Goal: Task Accomplishment & Management: Use online tool/utility

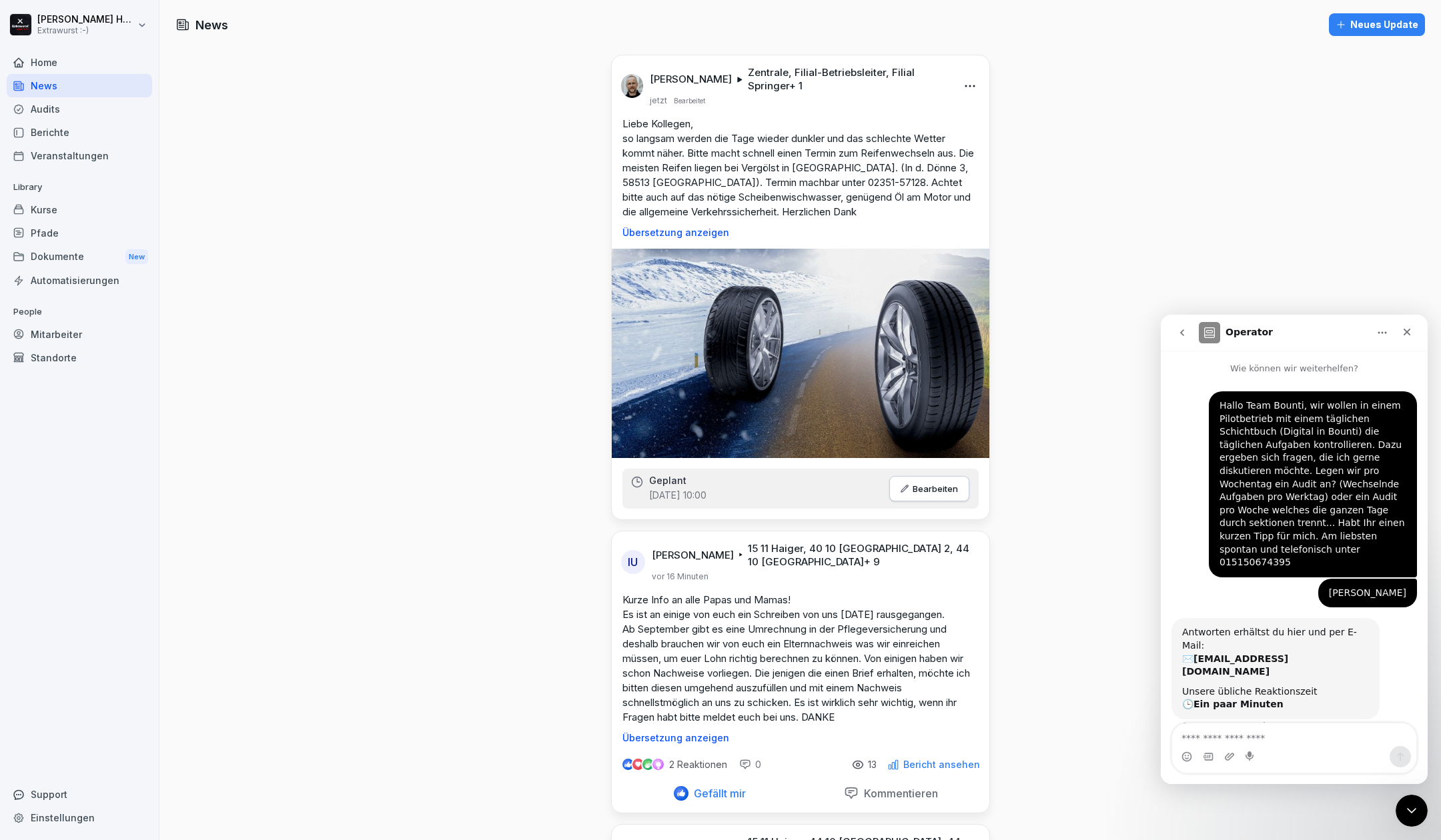
click at [1251, 741] on textarea "Nachricht senden..." at bounding box center [1295, 734] width 244 height 22
click at [108, 115] on div "Audits" at bounding box center [79, 109] width 146 height 23
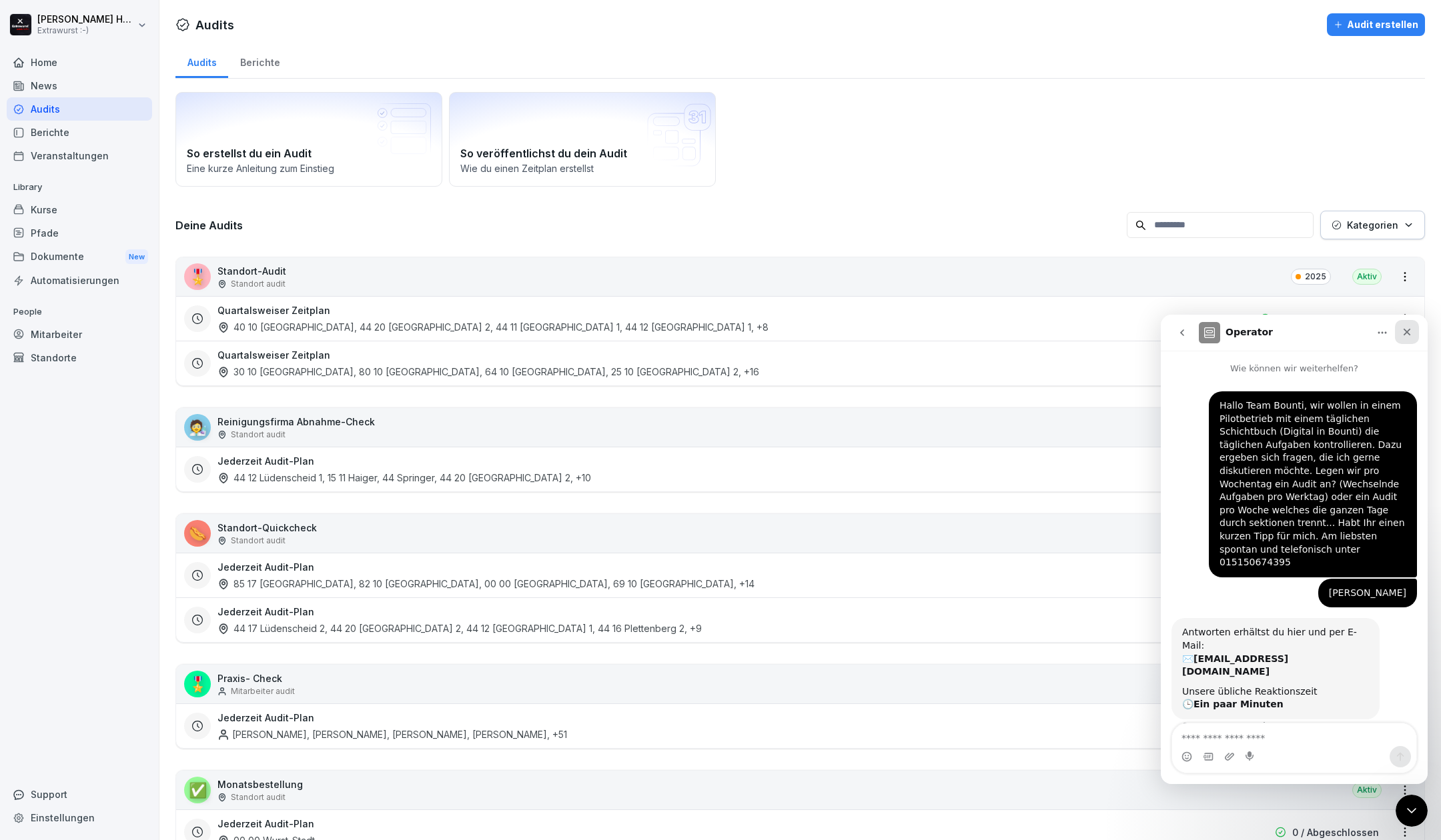
click at [1416, 335] on div "Schließen" at bounding box center [1407, 331] width 24 height 24
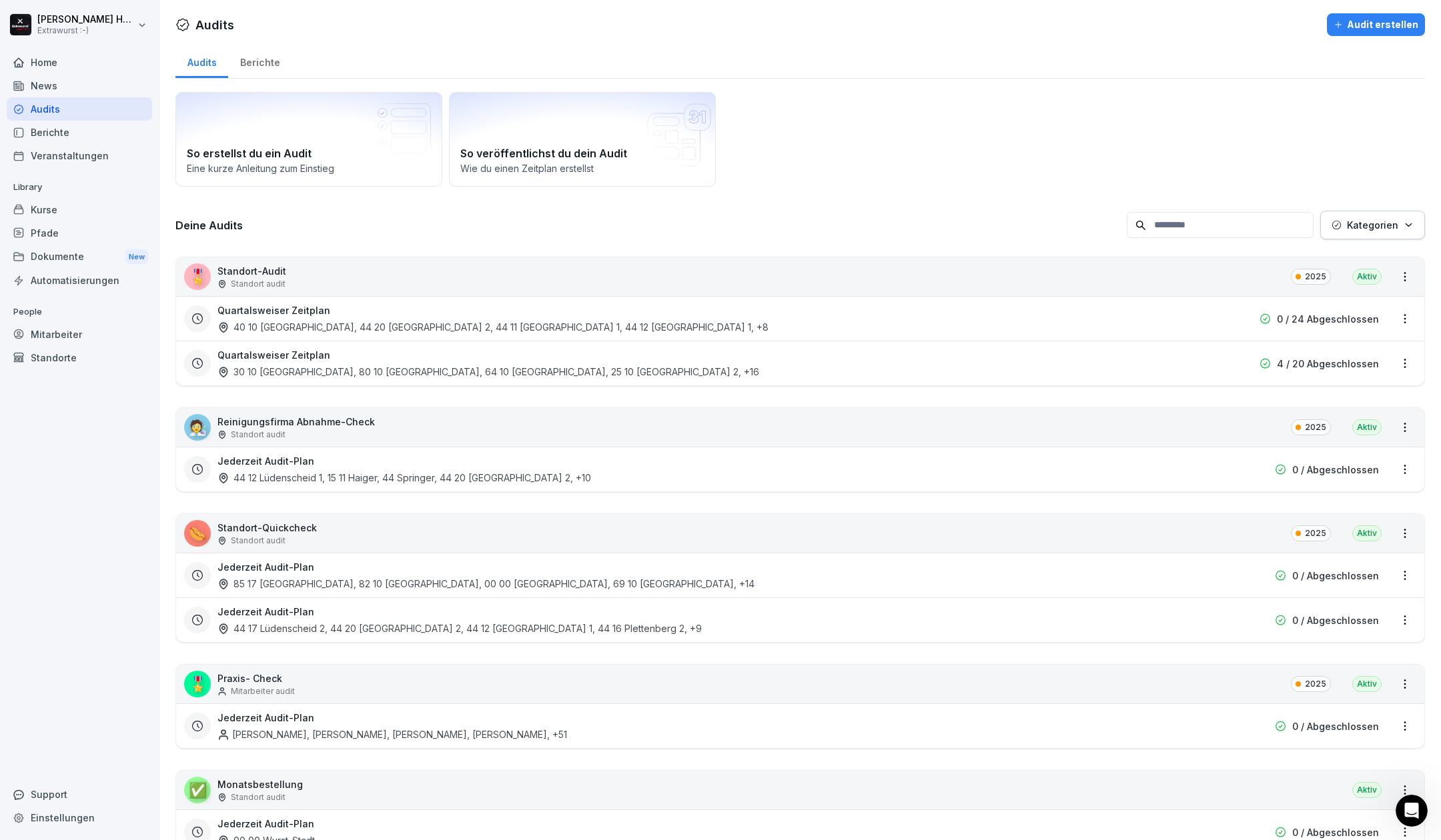
click at [53, 87] on div "News" at bounding box center [79, 86] width 146 height 23
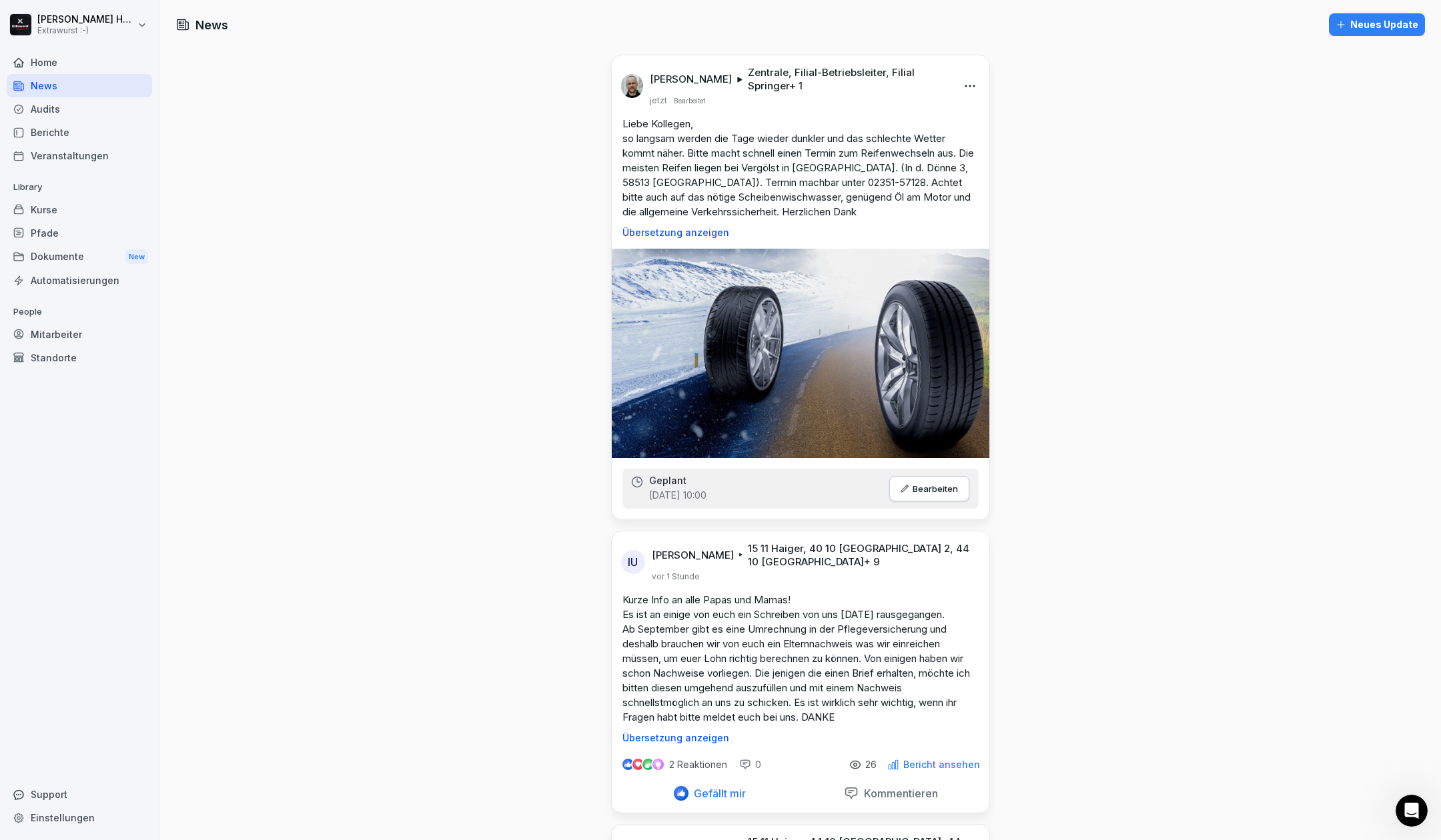
click at [20, 51] on div "Home" at bounding box center [79, 62] width 146 height 23
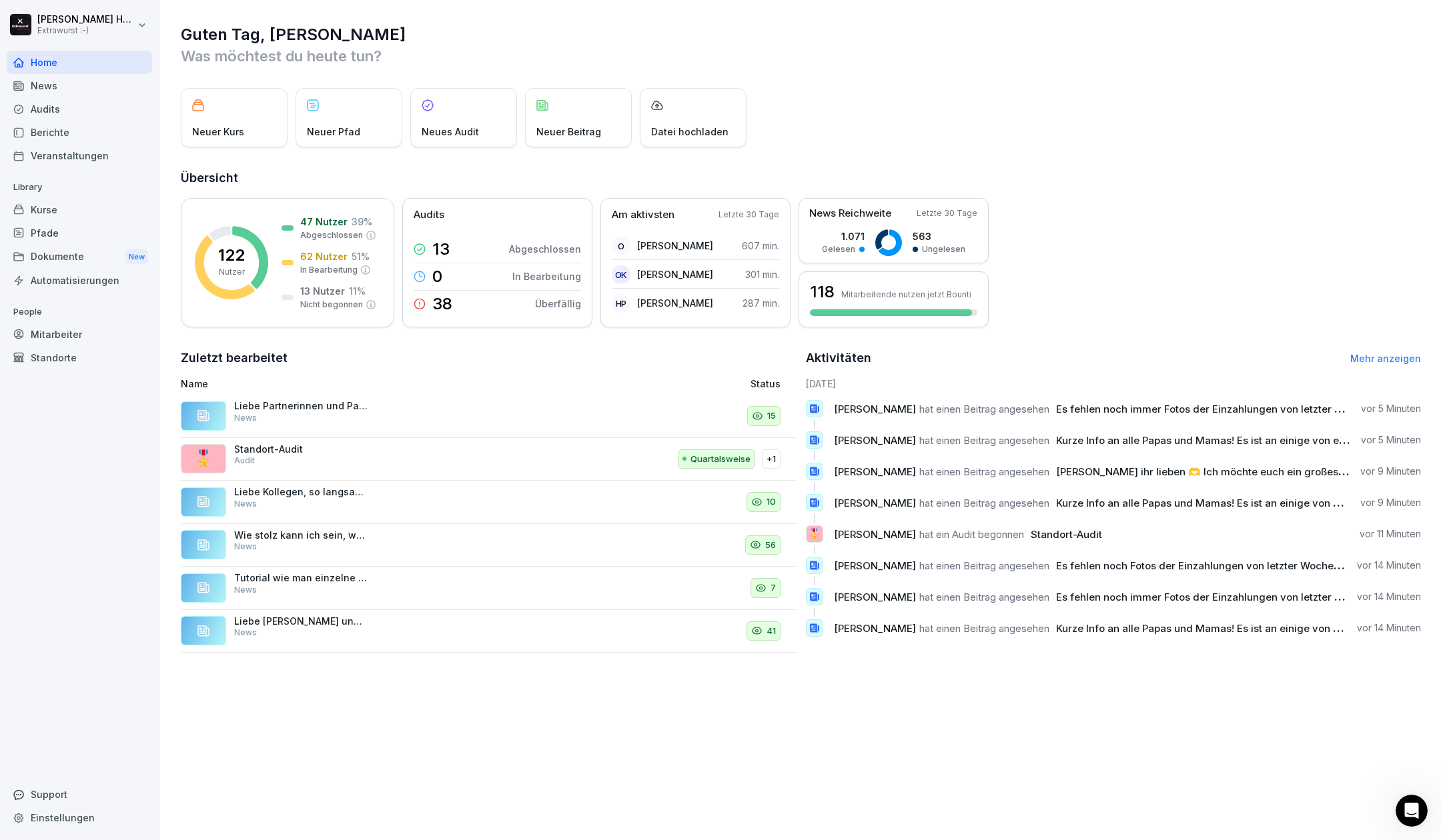
click at [67, 106] on div "Audits" at bounding box center [79, 109] width 146 height 23
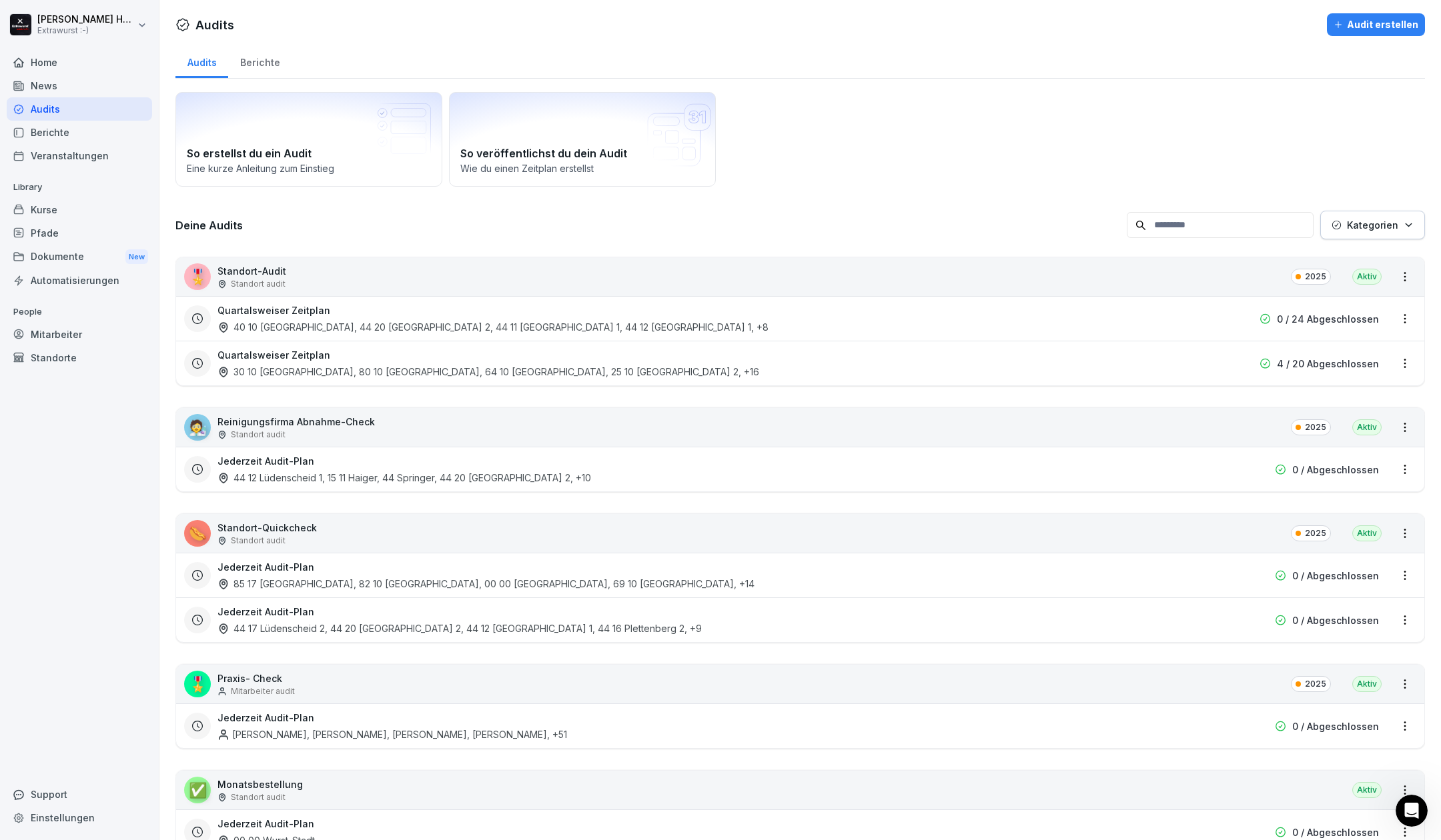
click at [1376, 20] on div "Audit erstellen" at bounding box center [1376, 25] width 85 height 15
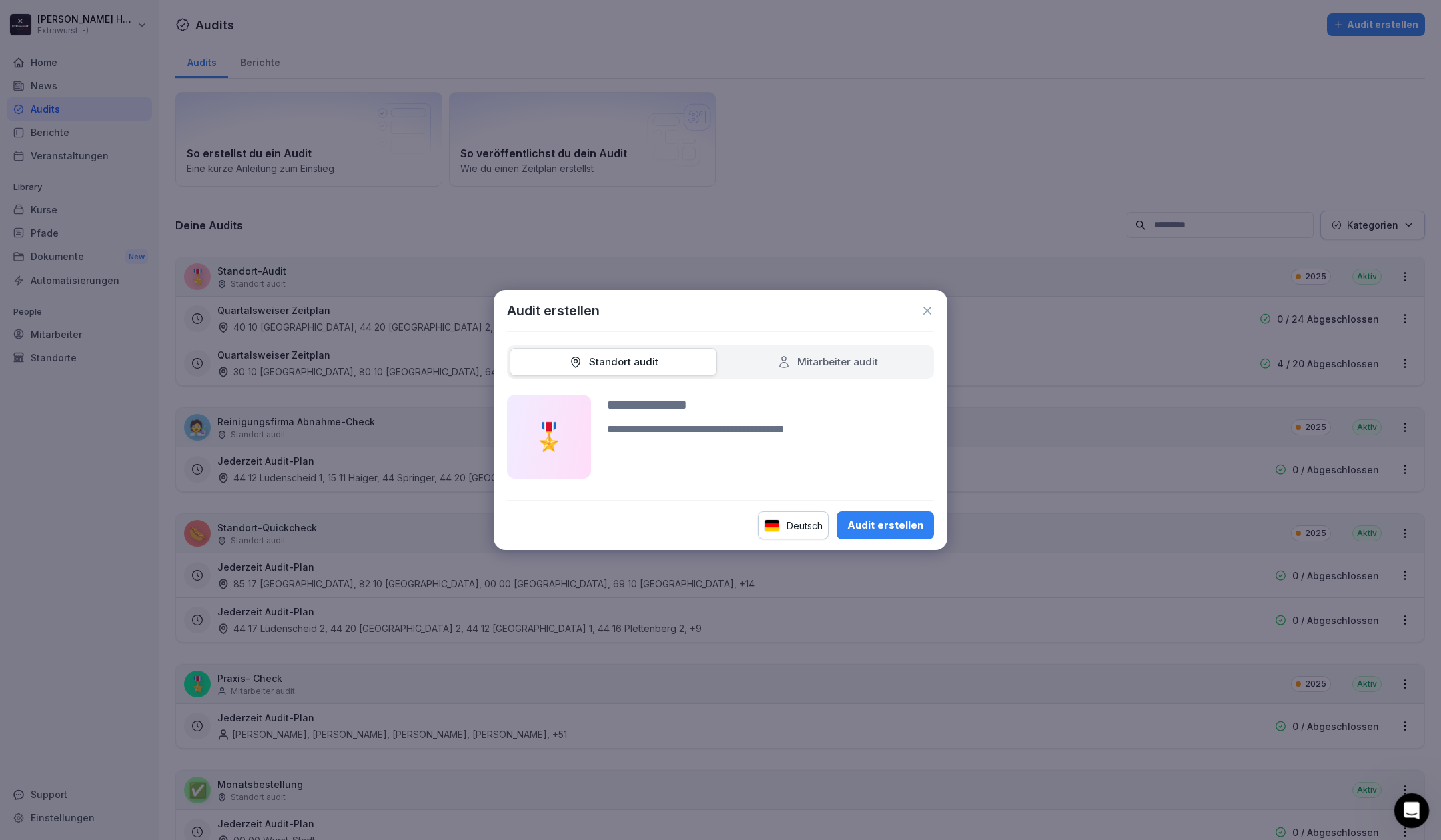
click at [1410, 801] on icon "Intercom-Nachrichtendienst öffnen" at bounding box center [1410, 809] width 22 height 22
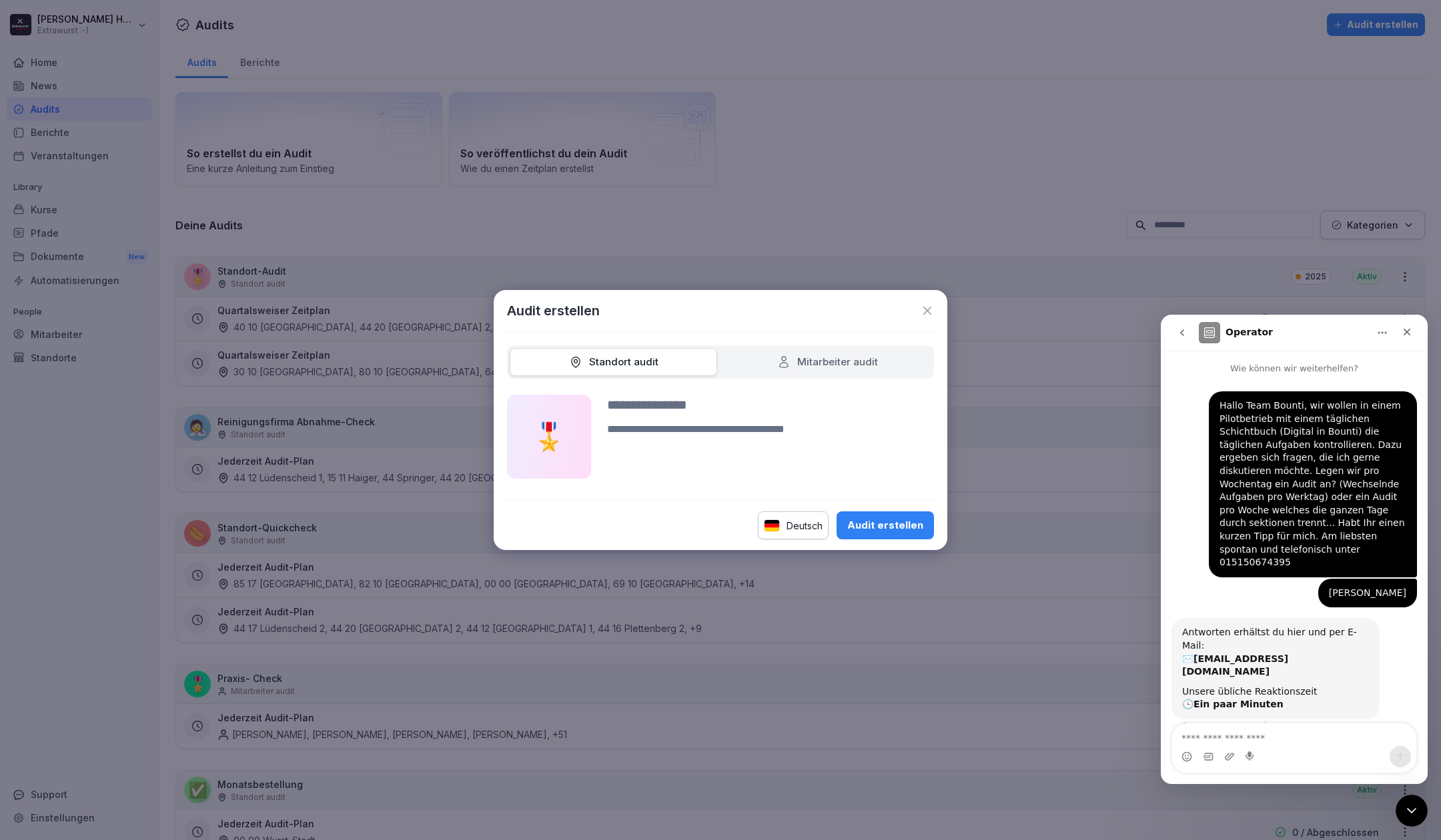
click at [1183, 325] on button "go back" at bounding box center [1182, 332] width 25 height 25
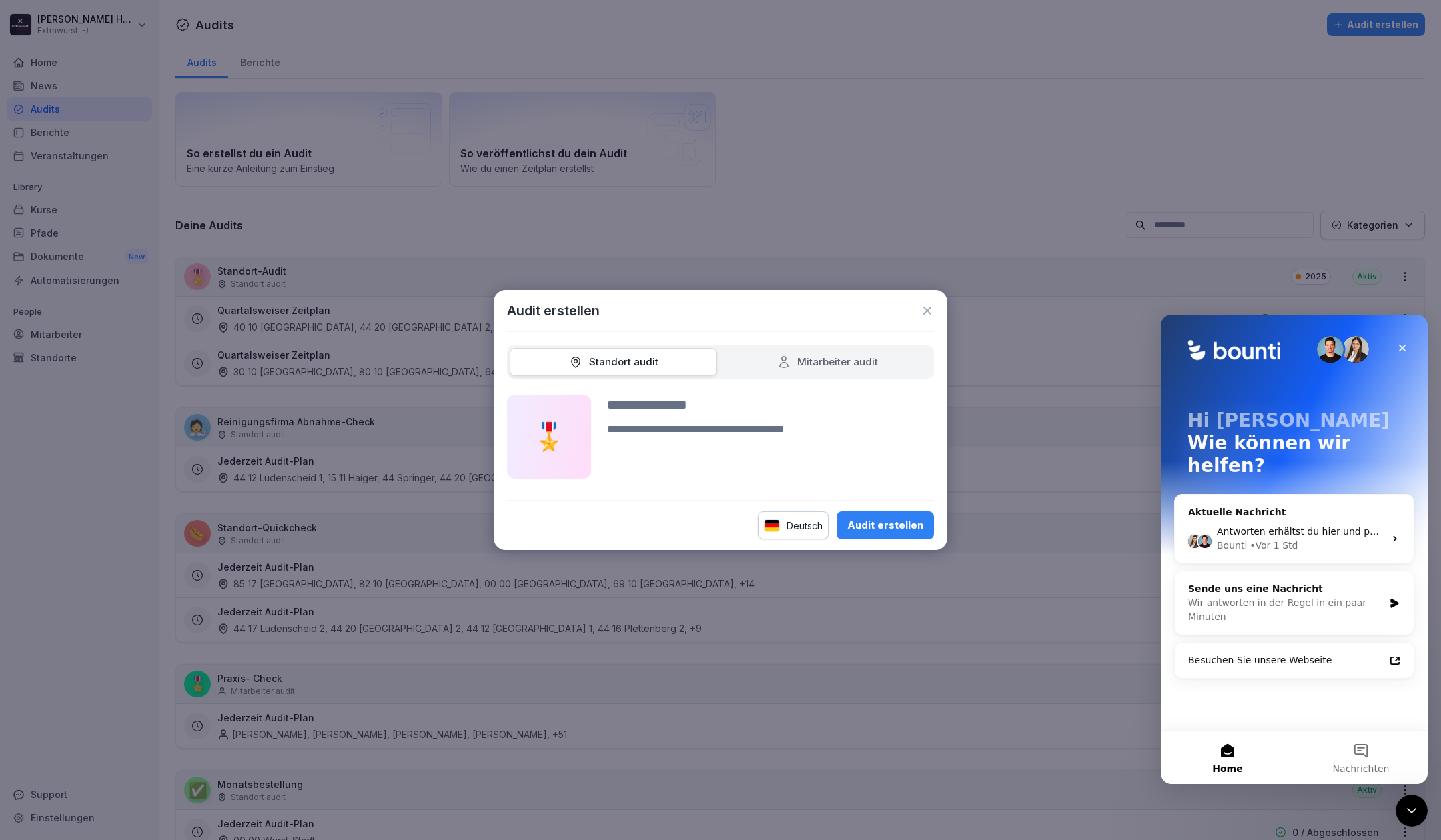
click at [930, 311] on icon at bounding box center [927, 311] width 13 height 13
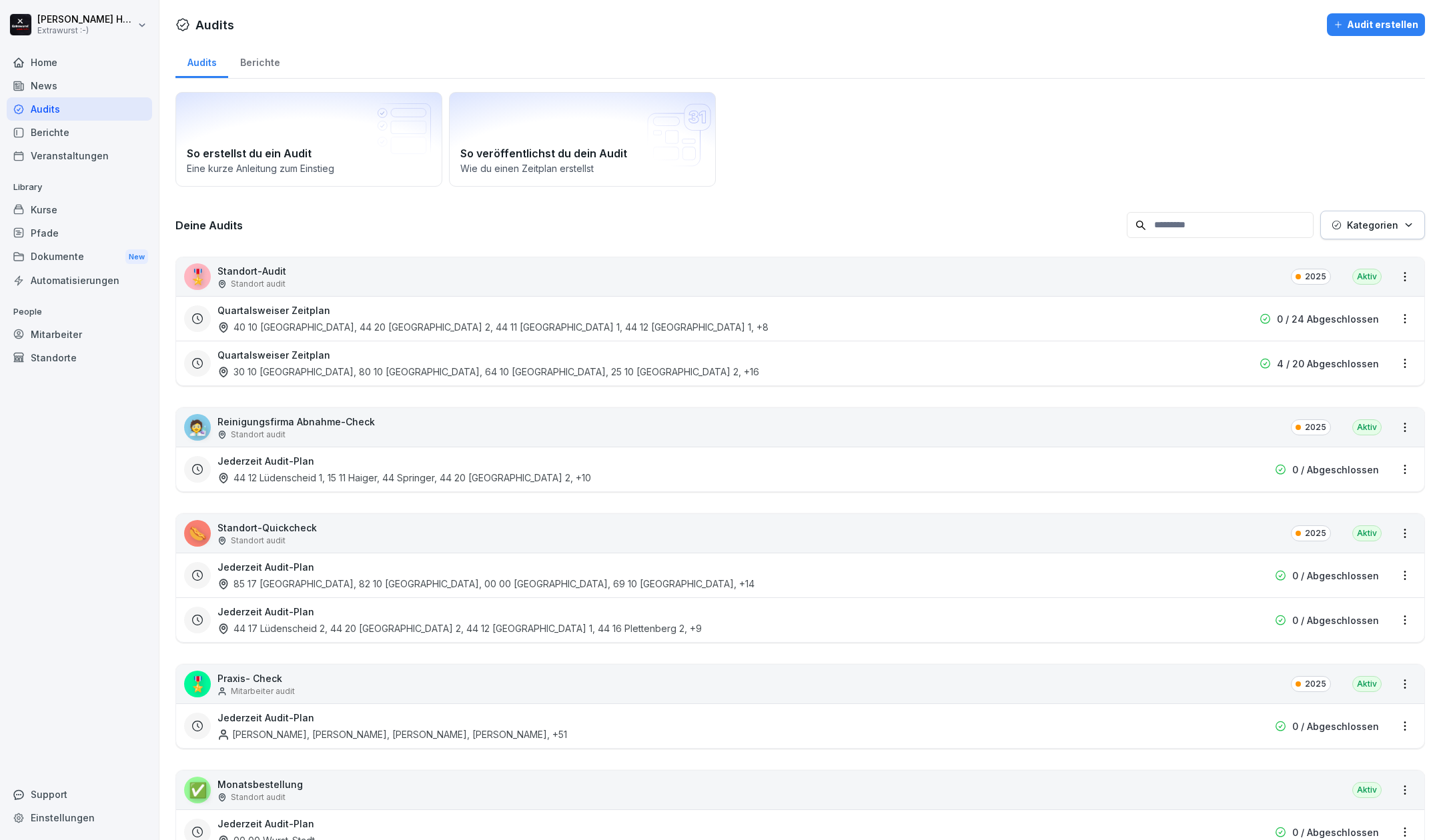
click at [80, 800] on div "Support" at bounding box center [79, 795] width 146 height 23
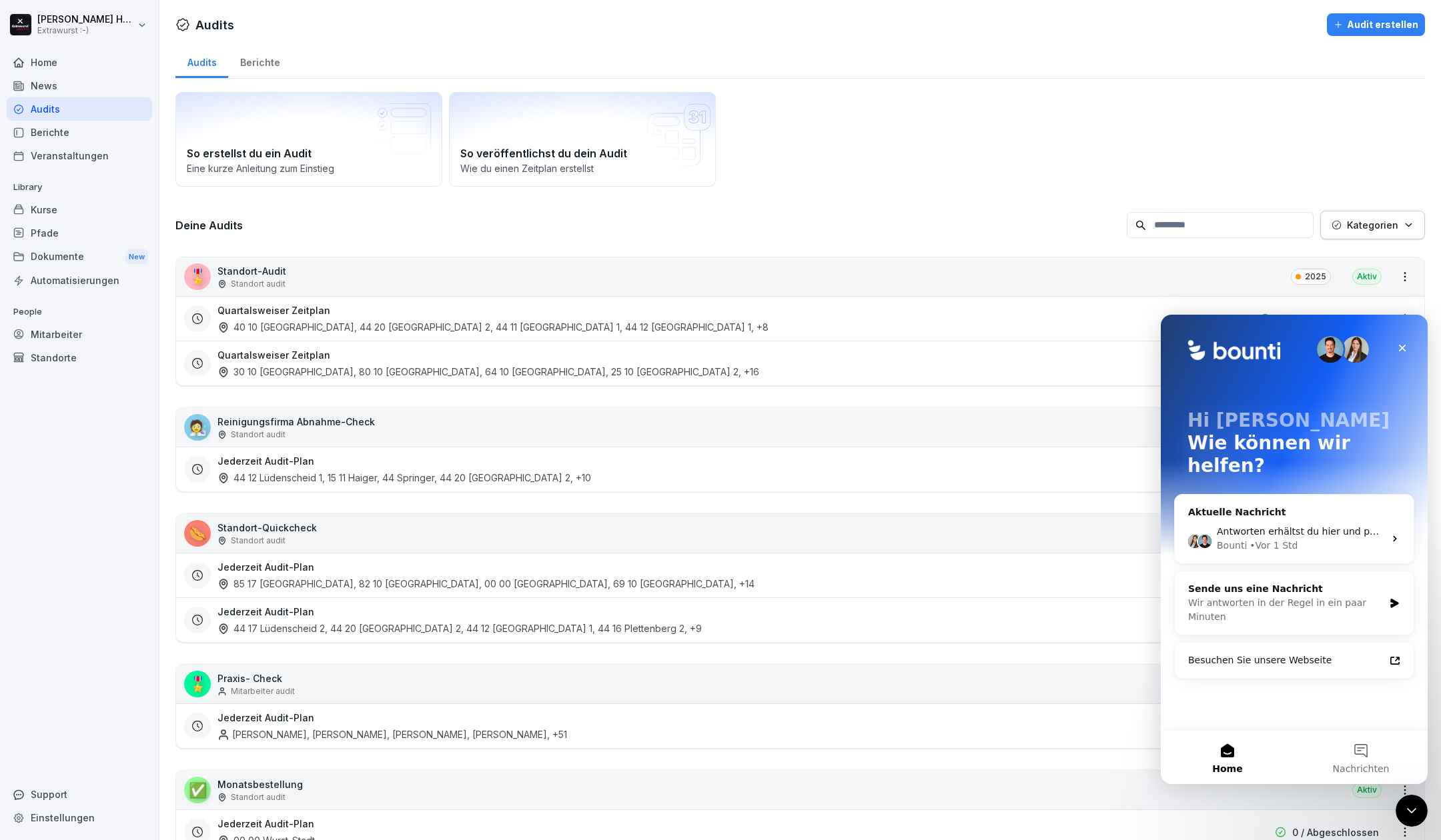
click at [1348, 354] on img "Intercom Messenger" at bounding box center [1355, 349] width 27 height 27
click at [1393, 533] on icon "Intercom Messenger" at bounding box center [1396, 539] width 11 height 11
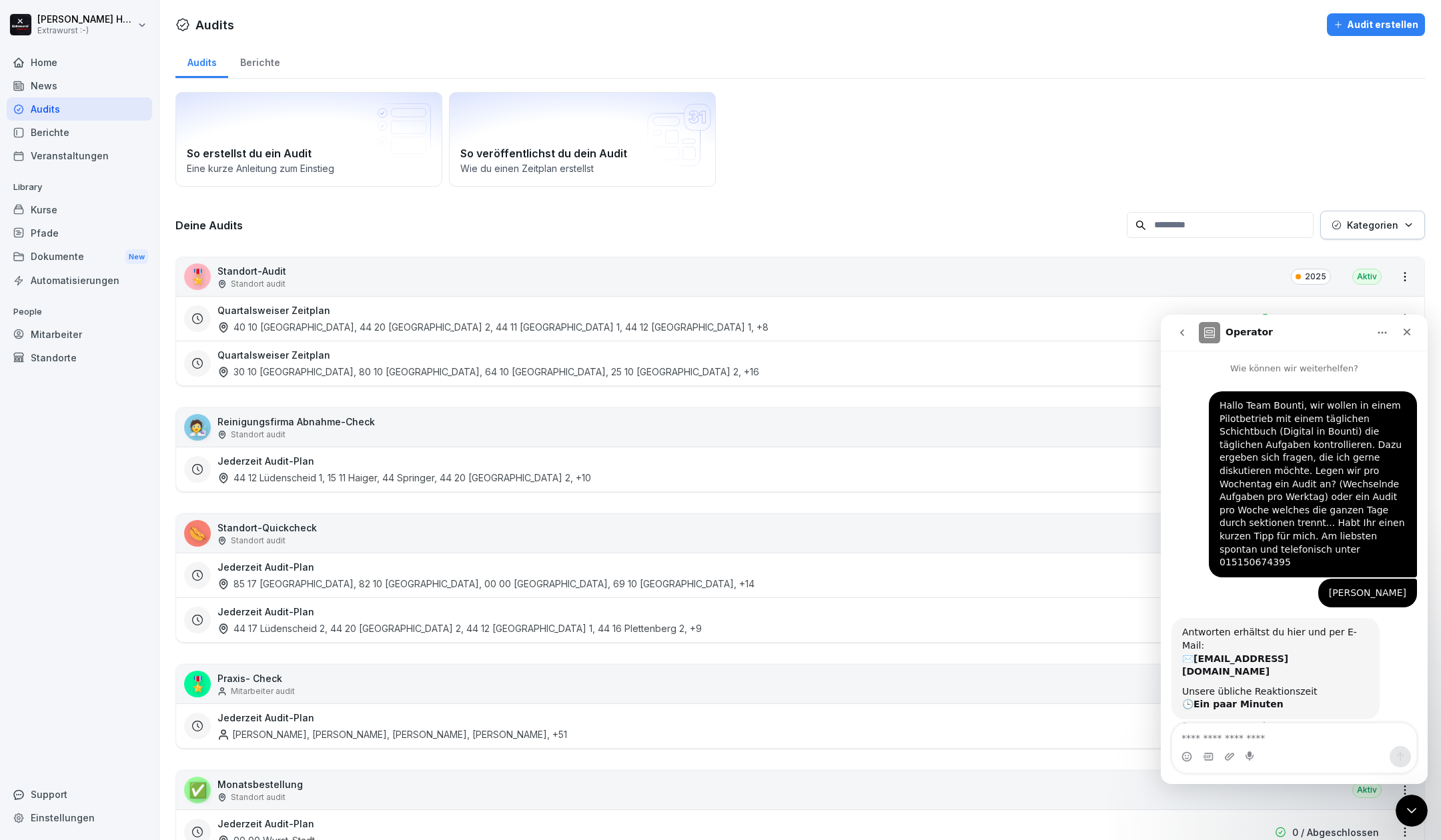
click at [1187, 332] on icon "go back" at bounding box center [1183, 333] width 11 height 11
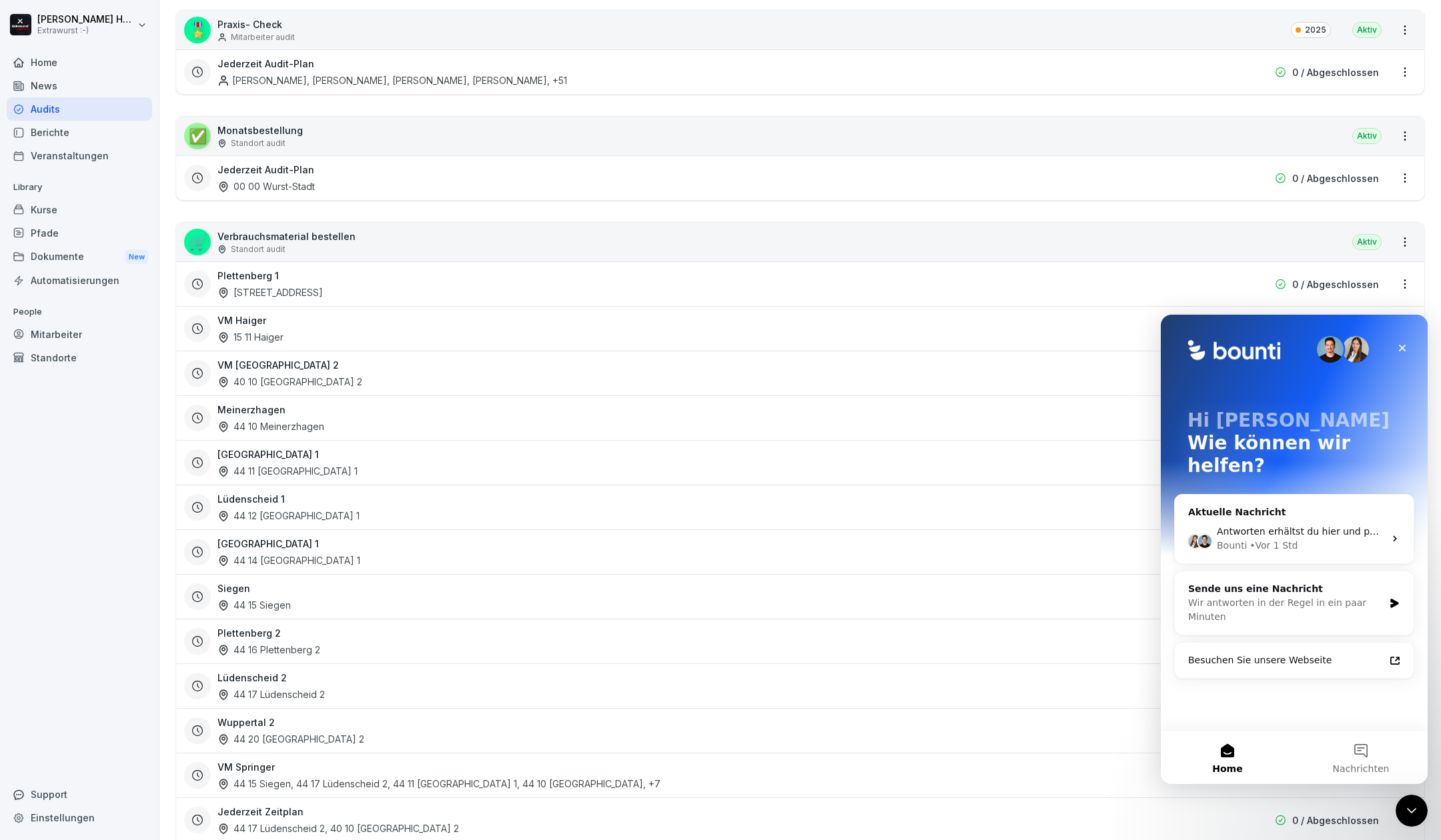
scroll to position [622, 0]
